Goal: Download file/media

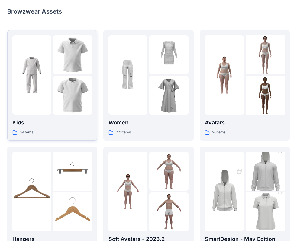
click at [72, 91] on img at bounding box center [72, 95] width 39 height 39
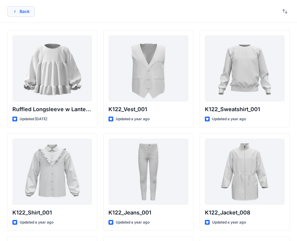
click at [27, 11] on button "Back" at bounding box center [20, 11] width 27 height 11
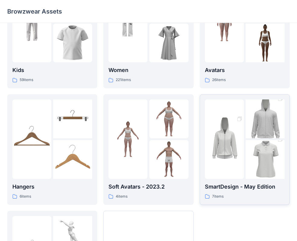
scroll to position [60, 0]
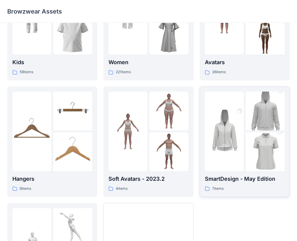
click at [243, 156] on img at bounding box center [224, 131] width 39 height 59
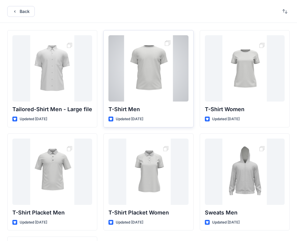
click at [149, 72] on div at bounding box center [148, 68] width 80 height 66
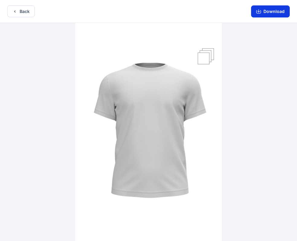
click at [264, 11] on button "Download" at bounding box center [270, 11] width 39 height 12
click at [10, 13] on button "Back" at bounding box center [20, 11] width 27 height 12
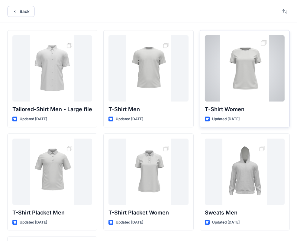
click at [254, 79] on div at bounding box center [245, 68] width 80 height 66
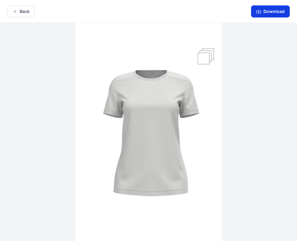
click at [273, 12] on button "Download" at bounding box center [270, 11] width 39 height 12
click at [20, 13] on button "Back" at bounding box center [20, 11] width 27 height 12
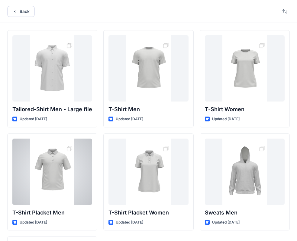
click at [57, 176] on div at bounding box center [52, 172] width 80 height 66
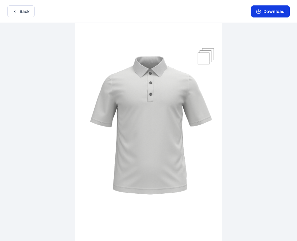
click at [274, 13] on button "Download" at bounding box center [270, 11] width 39 height 12
